Goal: Information Seeking & Learning: Check status

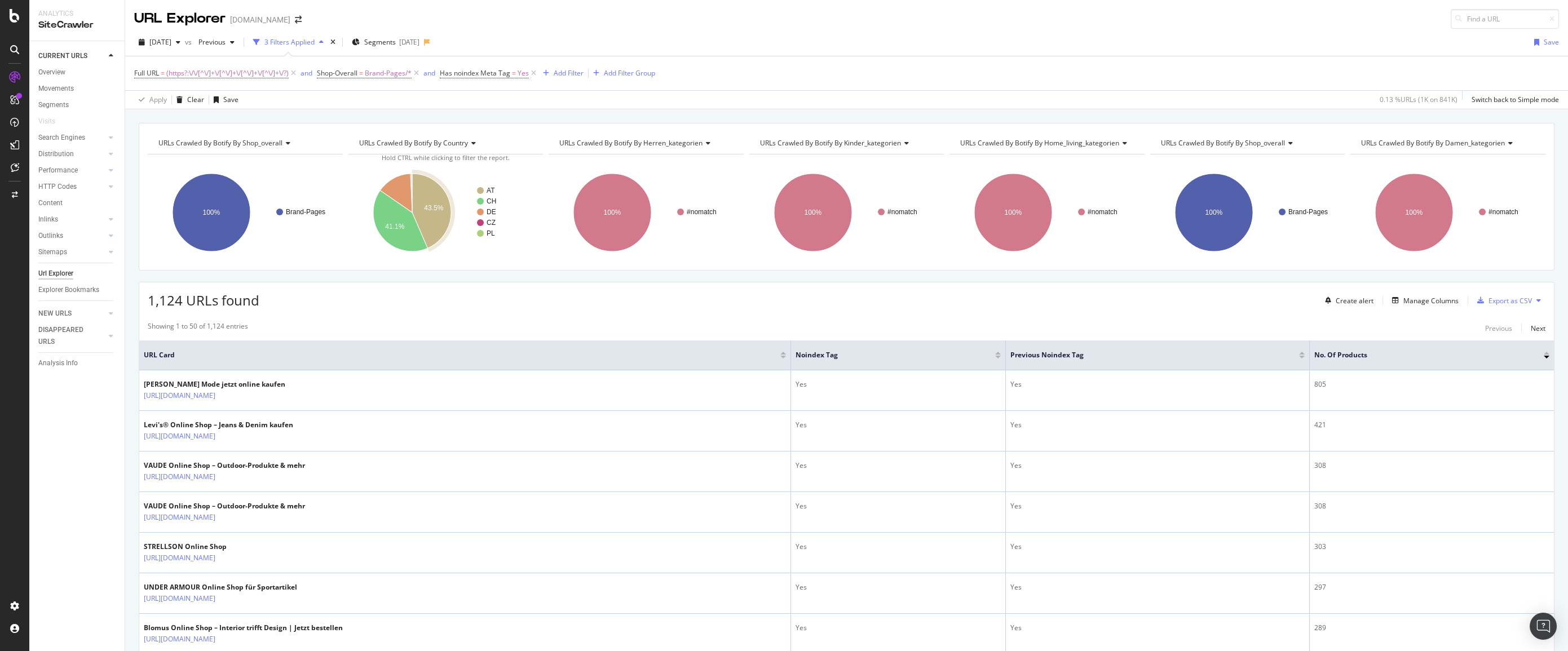
drag, startPoint x: 1156, startPoint y: 52, endPoint x: 1149, endPoint y: 52, distance: 7.0
click at [1156, 52] on div "[DATE] vs Previous 3 Filters Applied Segments [DATE] Save" at bounding box center [847, 44] width 1443 height 23
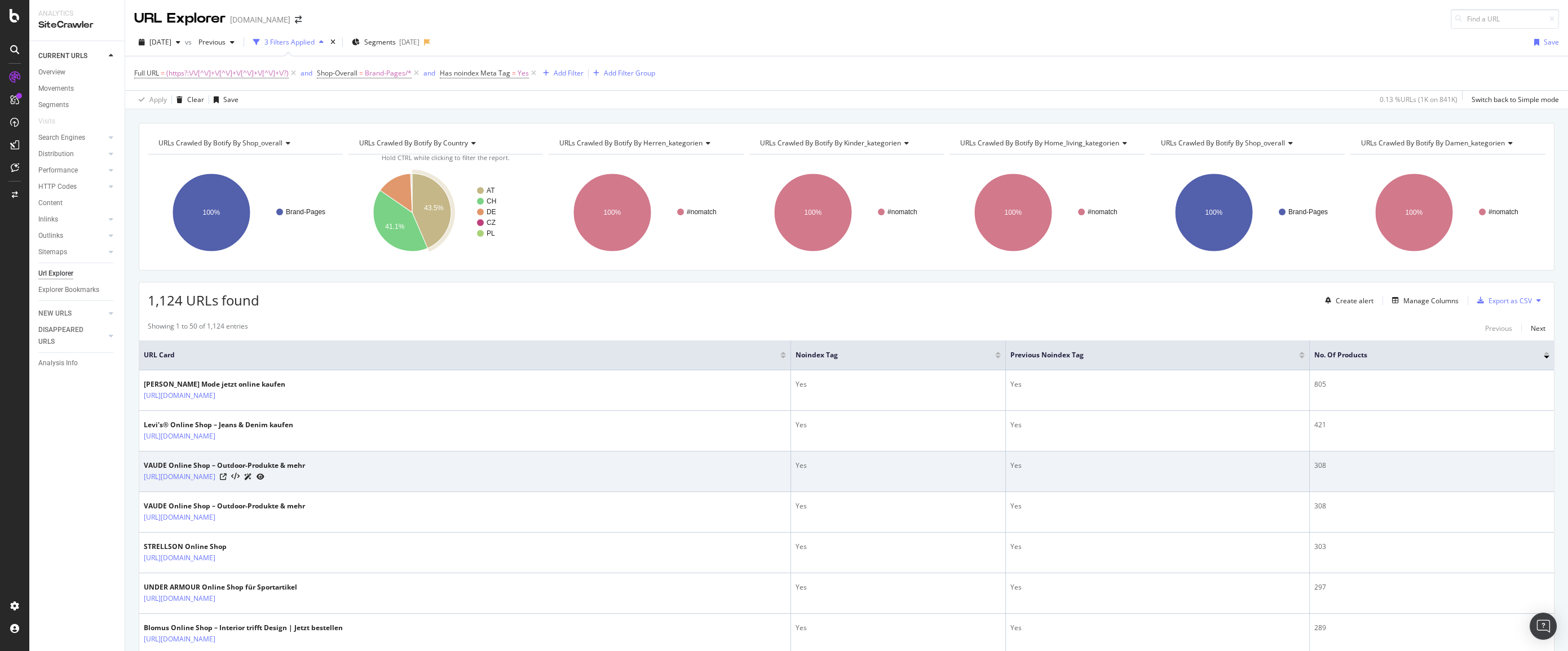
click at [264, 479] on div at bounding box center [242, 476] width 44 height 12
click at [226, 476] on icon at bounding box center [223, 476] width 7 height 7
